Goal: Information Seeking & Learning: Learn about a topic

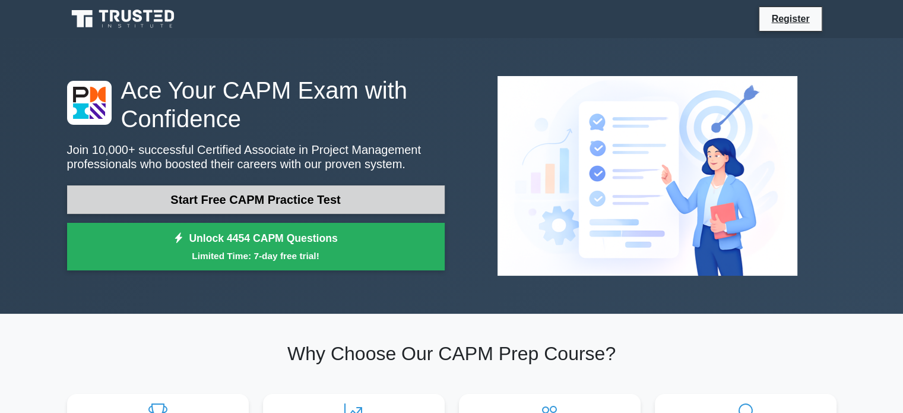
click at [260, 199] on link "Start Free CAPM Practice Test" at bounding box center [256, 199] width 378 height 29
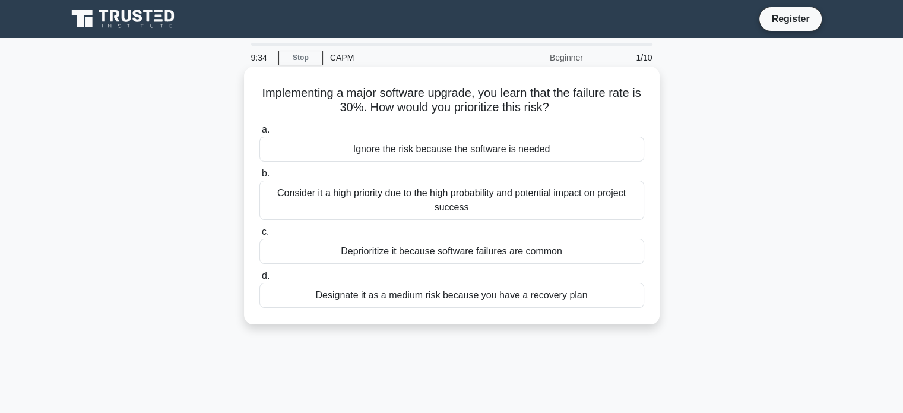
click at [442, 297] on div "Designate it as a medium risk because you have a recovery plan" at bounding box center [451, 295] width 385 height 25
click at [259, 280] on input "d. Designate it as a medium risk because you have a recovery plan" at bounding box center [259, 276] width 0 height 8
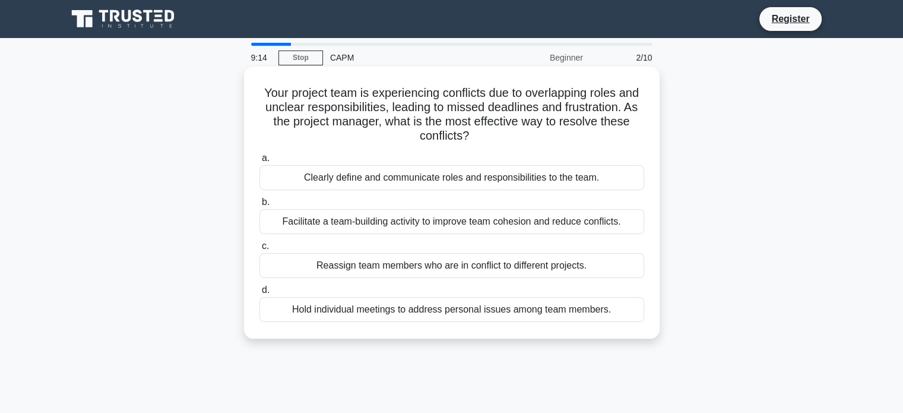
click at [400, 178] on div "Clearly define and communicate roles and responsibilities to the team." at bounding box center [451, 177] width 385 height 25
click at [259, 162] on input "a. Clearly define and communicate roles and responsibilities to the team." at bounding box center [259, 158] width 0 height 8
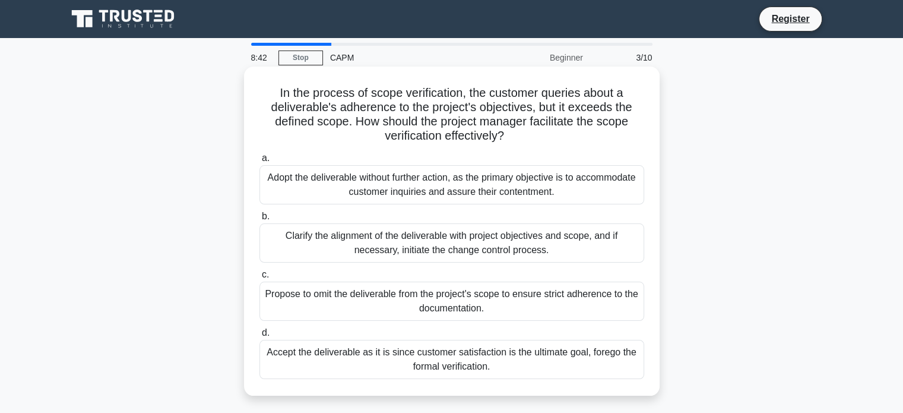
click at [451, 238] on div "Clarify the alignment of the deliverable with project objectives and scope, and…" at bounding box center [451, 242] width 385 height 39
click at [259, 220] on input "b. Clarify the alignment of the deliverable with project objectives and scope, …" at bounding box center [259, 217] width 0 height 8
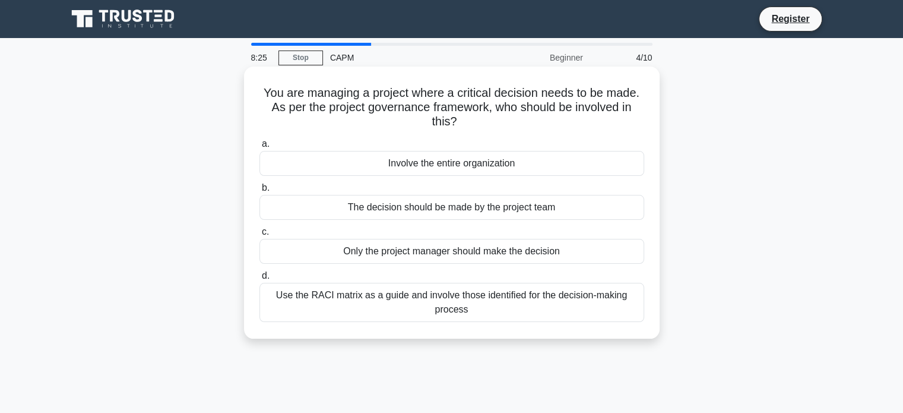
click at [542, 297] on div "Use the RACI matrix as a guide and involve those identified for the decision-ma…" at bounding box center [451, 302] width 385 height 39
click at [259, 280] on input "d. Use the RACI matrix as a guide and involve those identified for the decision…" at bounding box center [259, 276] width 0 height 8
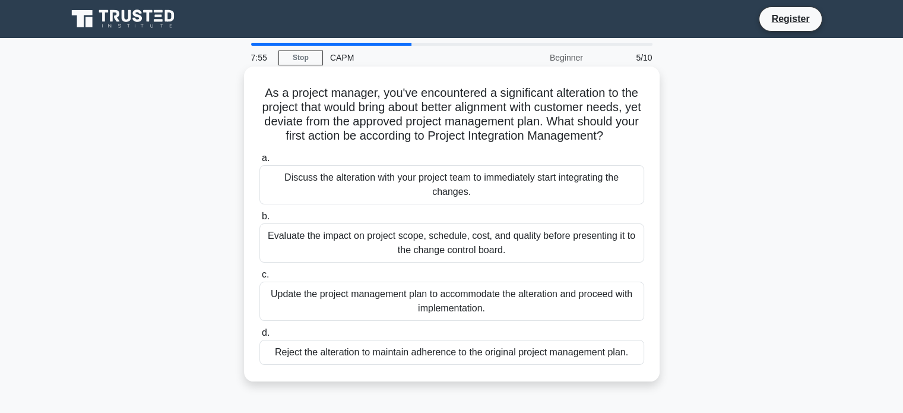
click at [476, 242] on div "Evaluate the impact on project scope, schedule, cost, and quality before presen…" at bounding box center [451, 242] width 385 height 39
click at [259, 220] on input "b. Evaluate the impact on project scope, schedule, cost, and quality before pre…" at bounding box center [259, 217] width 0 height 8
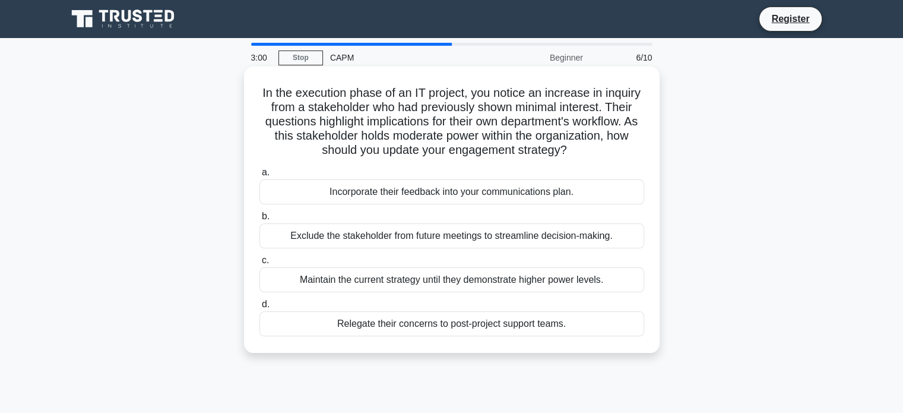
click at [442, 324] on div "Relegate their concerns to post-project support teams." at bounding box center [451, 323] width 385 height 25
click at [259, 308] on input "d. Relegate their concerns to post-project support teams." at bounding box center [259, 304] width 0 height 8
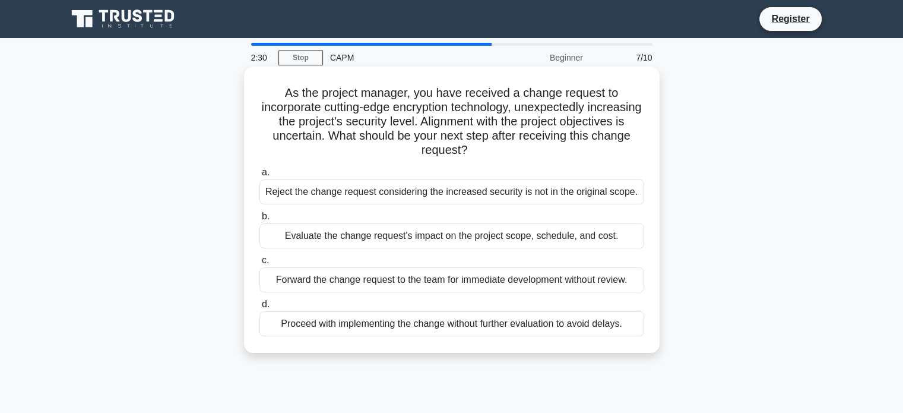
click at [425, 235] on div "Evaluate the change request's impact on the project scope, schedule, and cost." at bounding box center [451, 235] width 385 height 25
click at [259, 220] on input "b. Evaluate the change request's impact on the project scope, schedule, and cos…" at bounding box center [259, 217] width 0 height 8
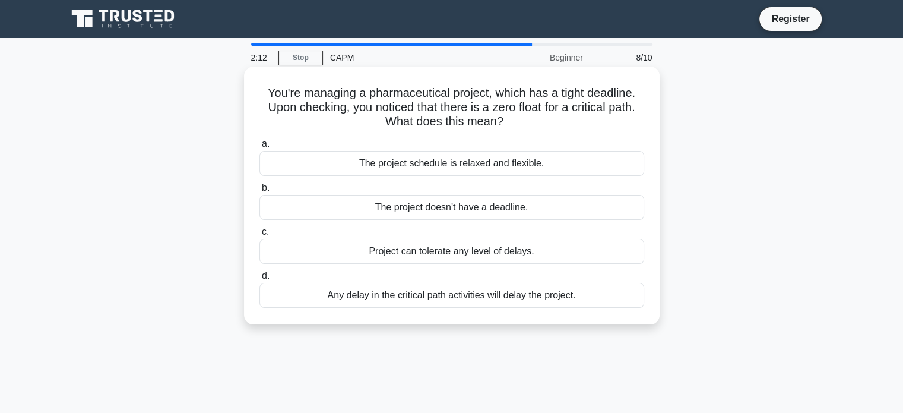
click at [451, 296] on div "Any delay in the critical path activities will delay the project." at bounding box center [451, 295] width 385 height 25
click at [259, 280] on input "d. Any delay in the critical path activities will delay the project." at bounding box center [259, 276] width 0 height 8
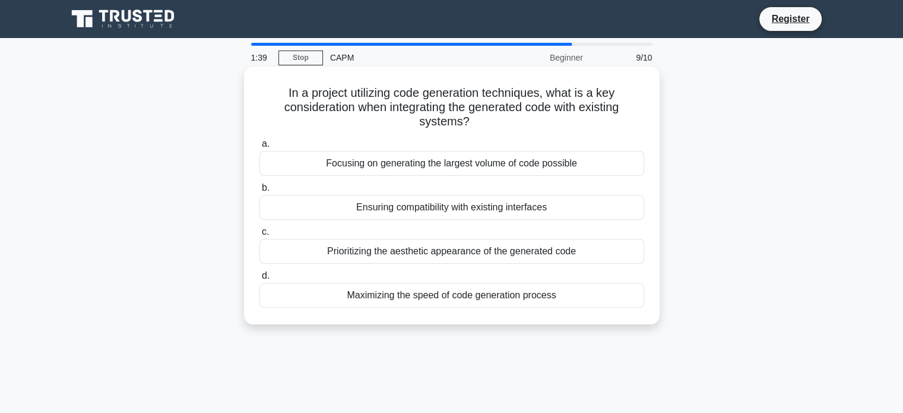
click at [453, 210] on div "Ensuring compatibility with existing interfaces" at bounding box center [451, 207] width 385 height 25
click at [259, 192] on input "b. Ensuring compatibility with existing interfaces" at bounding box center [259, 188] width 0 height 8
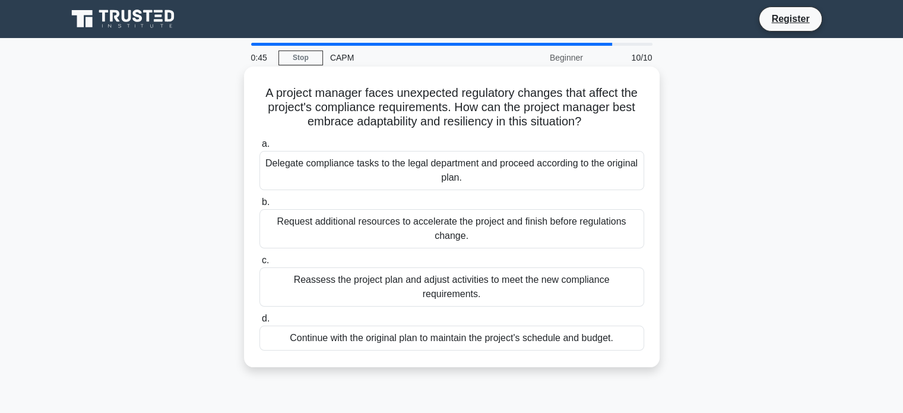
click at [455, 277] on div "Reassess the project plan and adjust activities to meet the new compliance requ…" at bounding box center [451, 286] width 385 height 39
click at [259, 264] on input "c. Reassess the project plan and adjust activities to meet the new compliance r…" at bounding box center [259, 261] width 0 height 8
